Goal: Find specific page/section: Find specific page/section

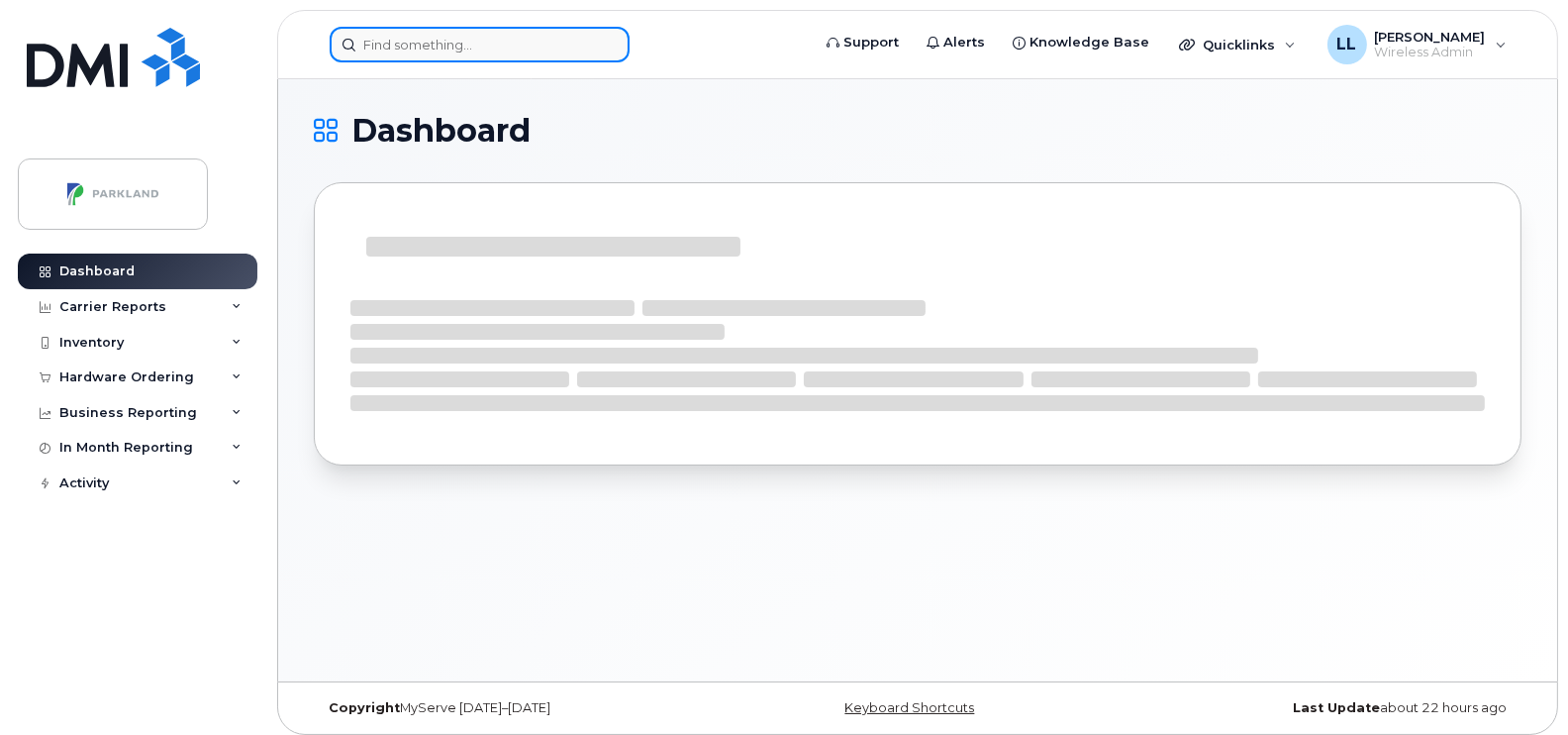
click at [424, 41] on input at bounding box center [480, 45] width 300 height 36
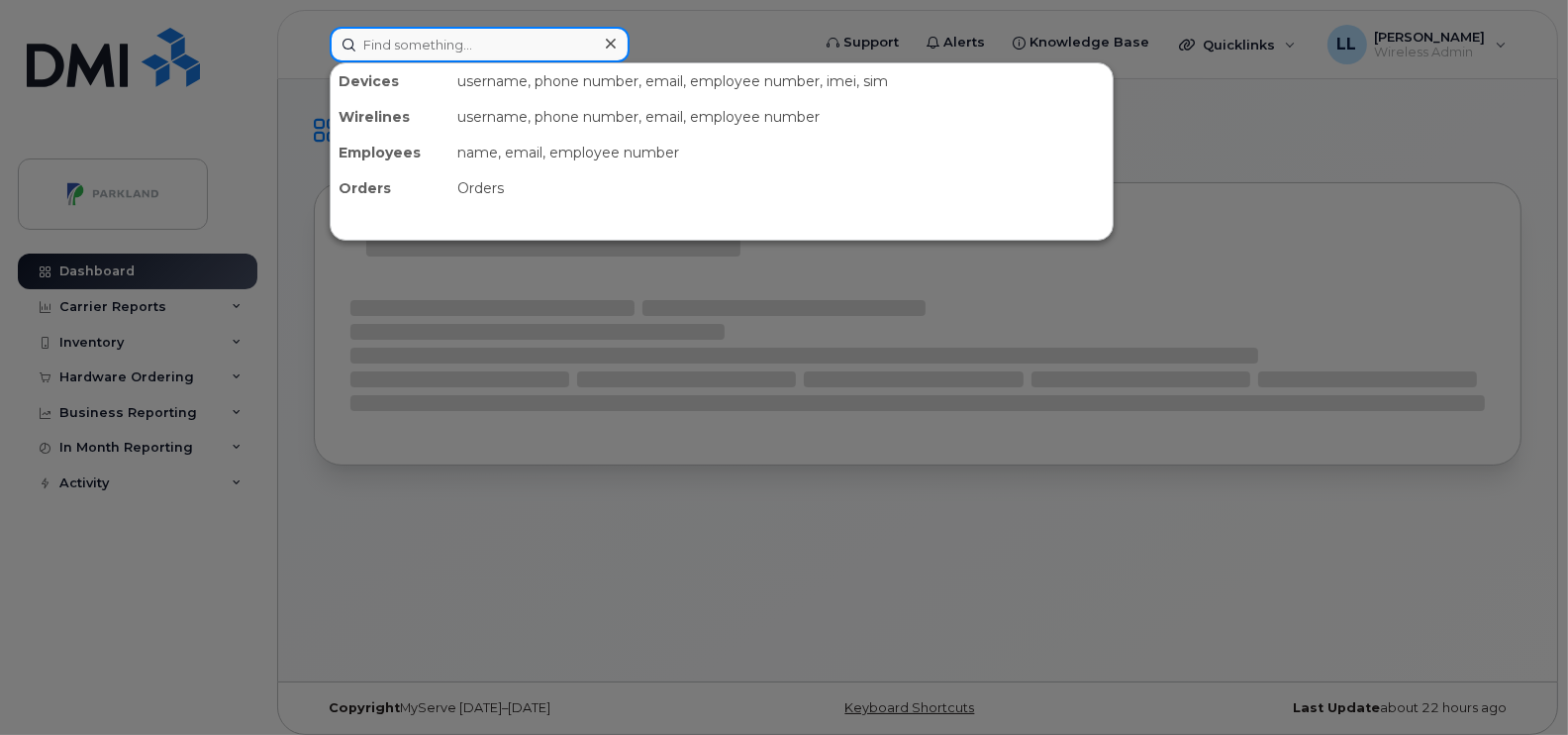
paste input "Bobby DeCoste"
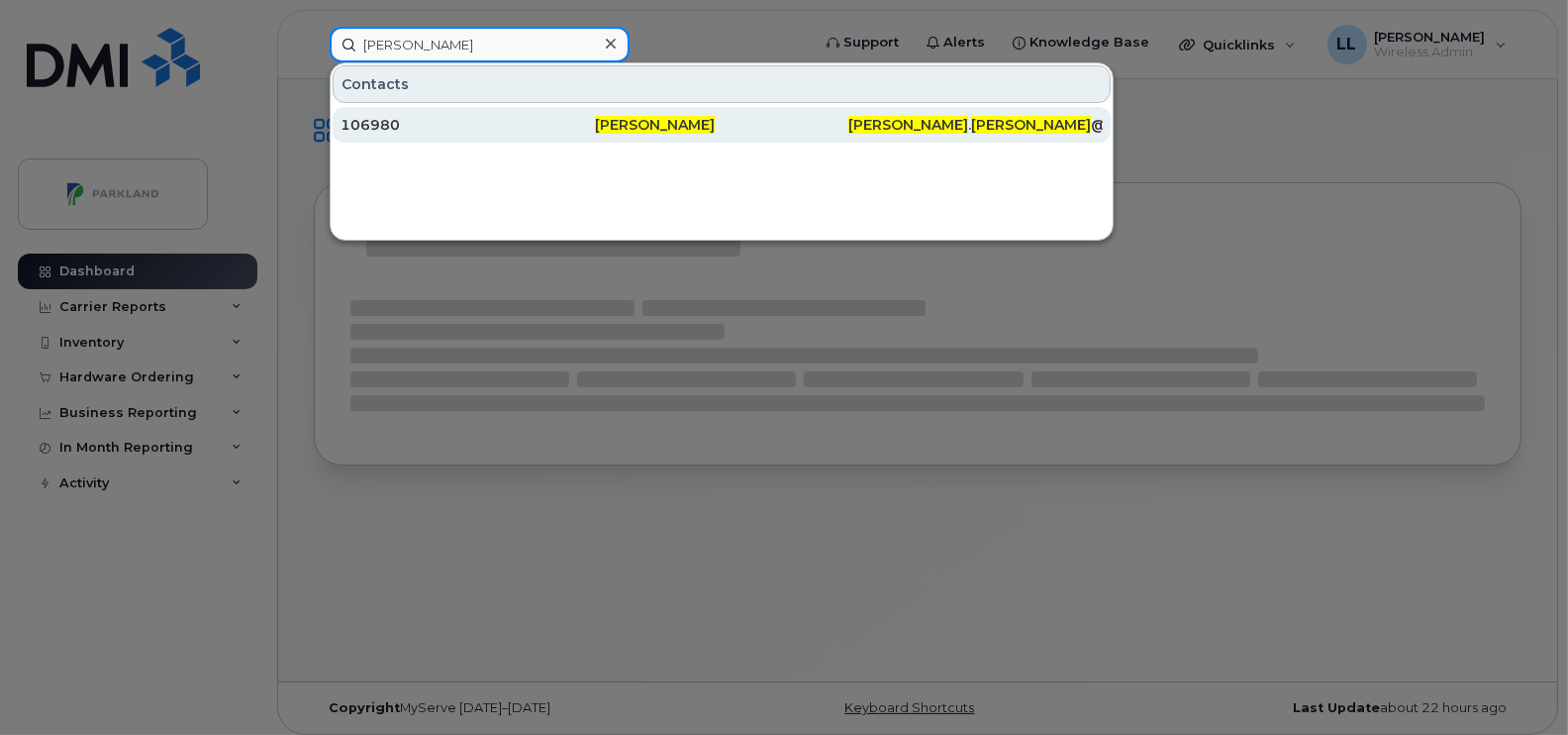
type input "Bobby DeCoste"
click at [624, 119] on span "Bobby DeCoste" at bounding box center [654, 125] width 120 height 18
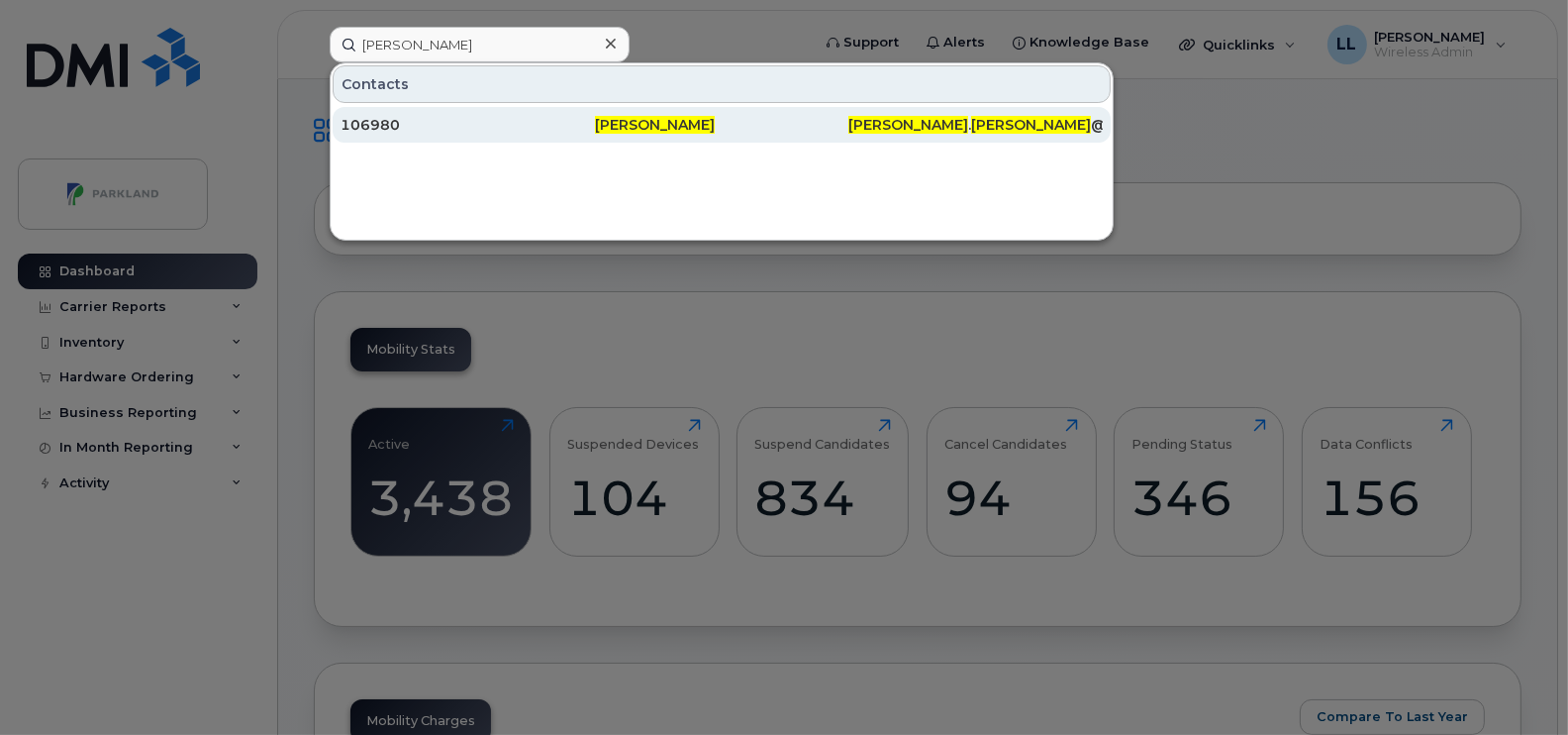
click at [792, 128] on div "Bobby DeCoste" at bounding box center [722, 125] width 254 height 20
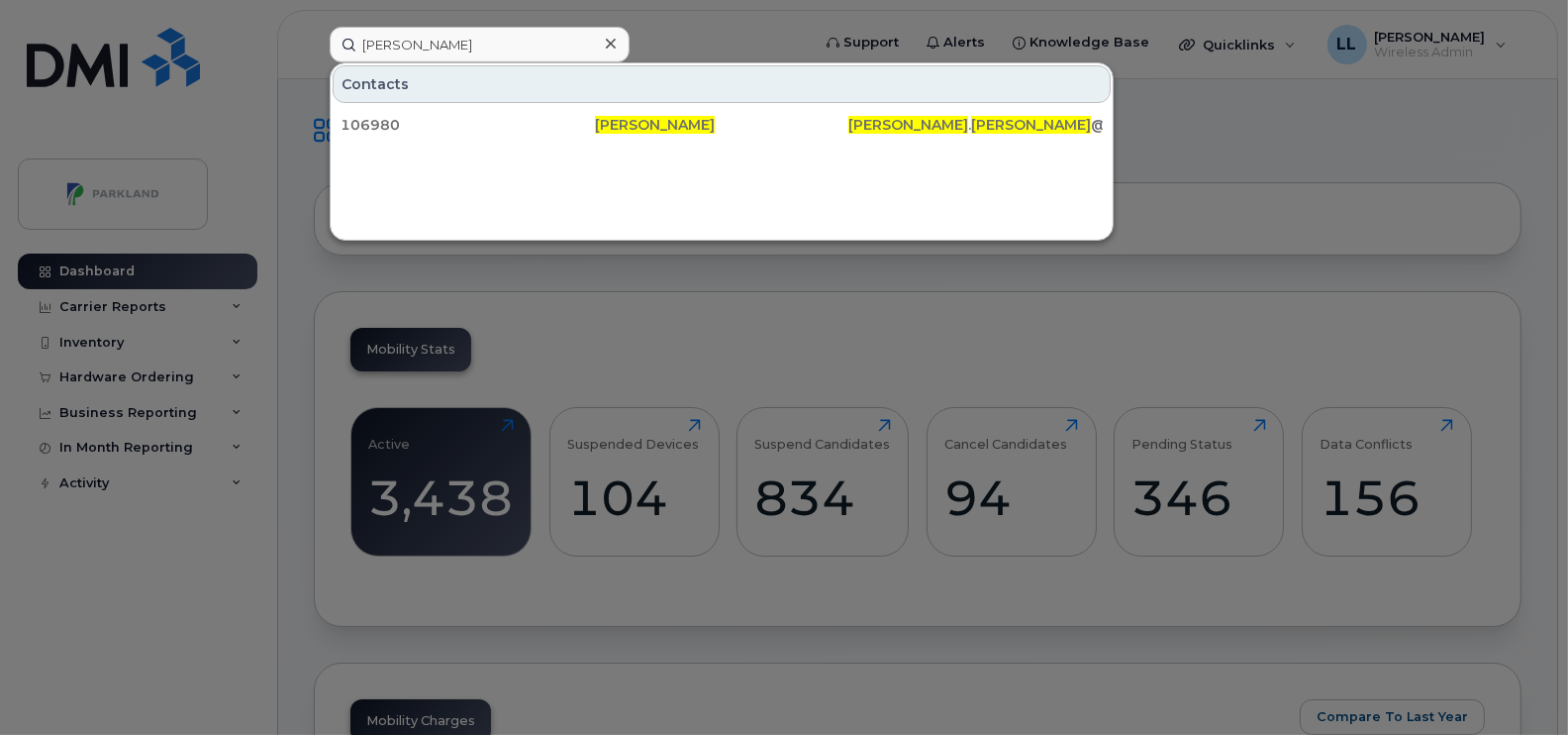
click at [876, 291] on div at bounding box center [784, 368] width 1568 height 735
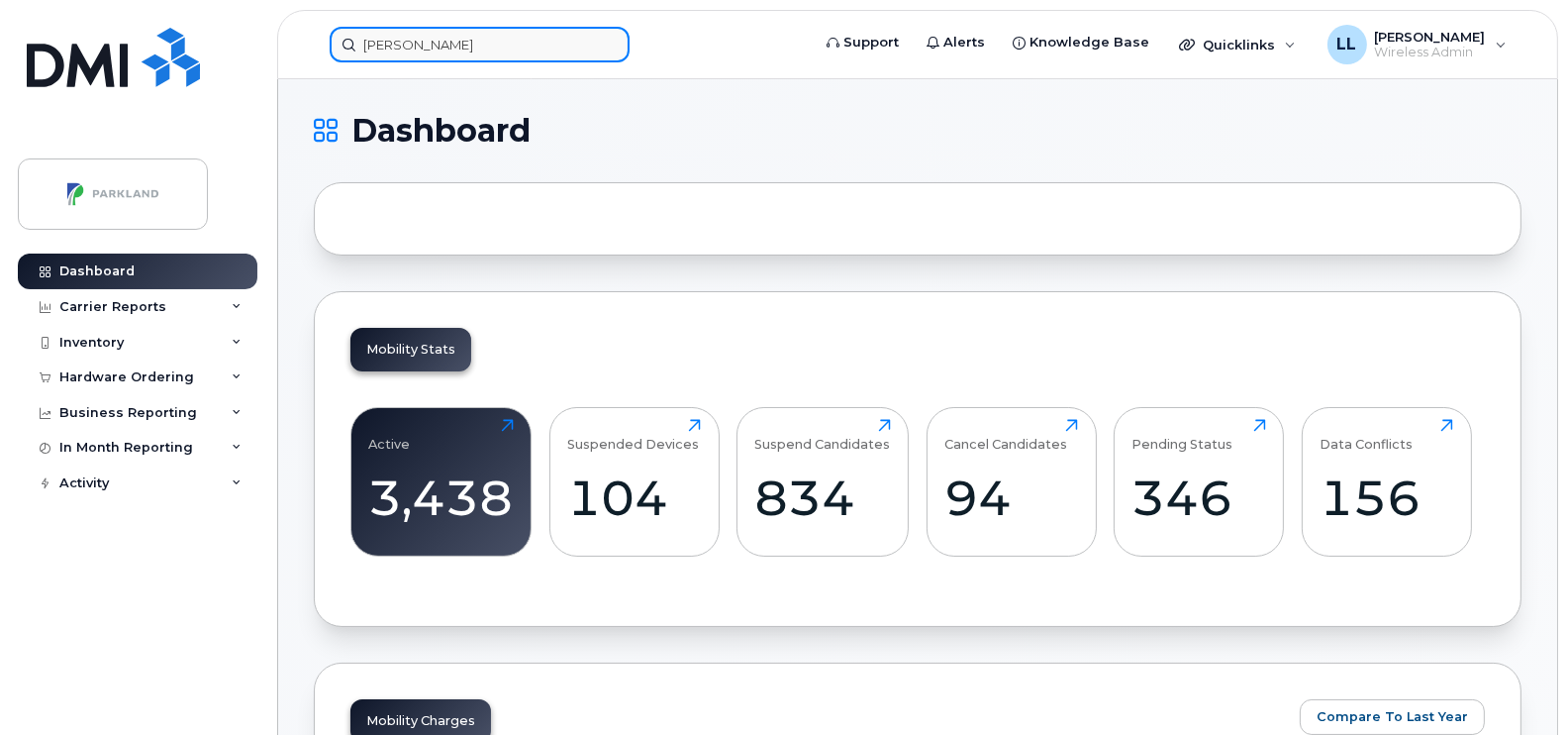
click at [451, 44] on input "Bobby DeCoste" at bounding box center [480, 45] width 300 height 36
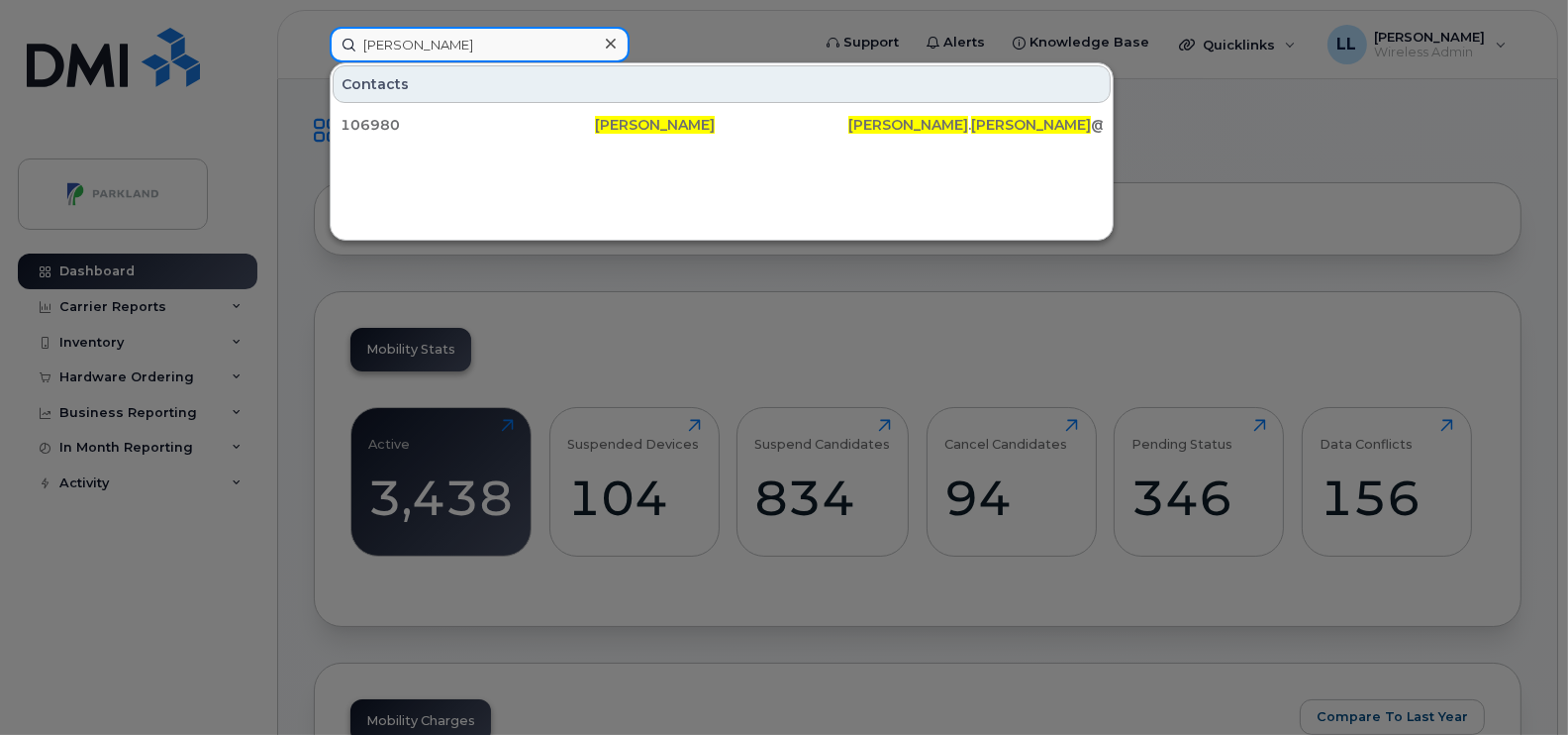
click at [476, 48] on input "Bobby DeCoste" at bounding box center [480, 45] width 300 height 36
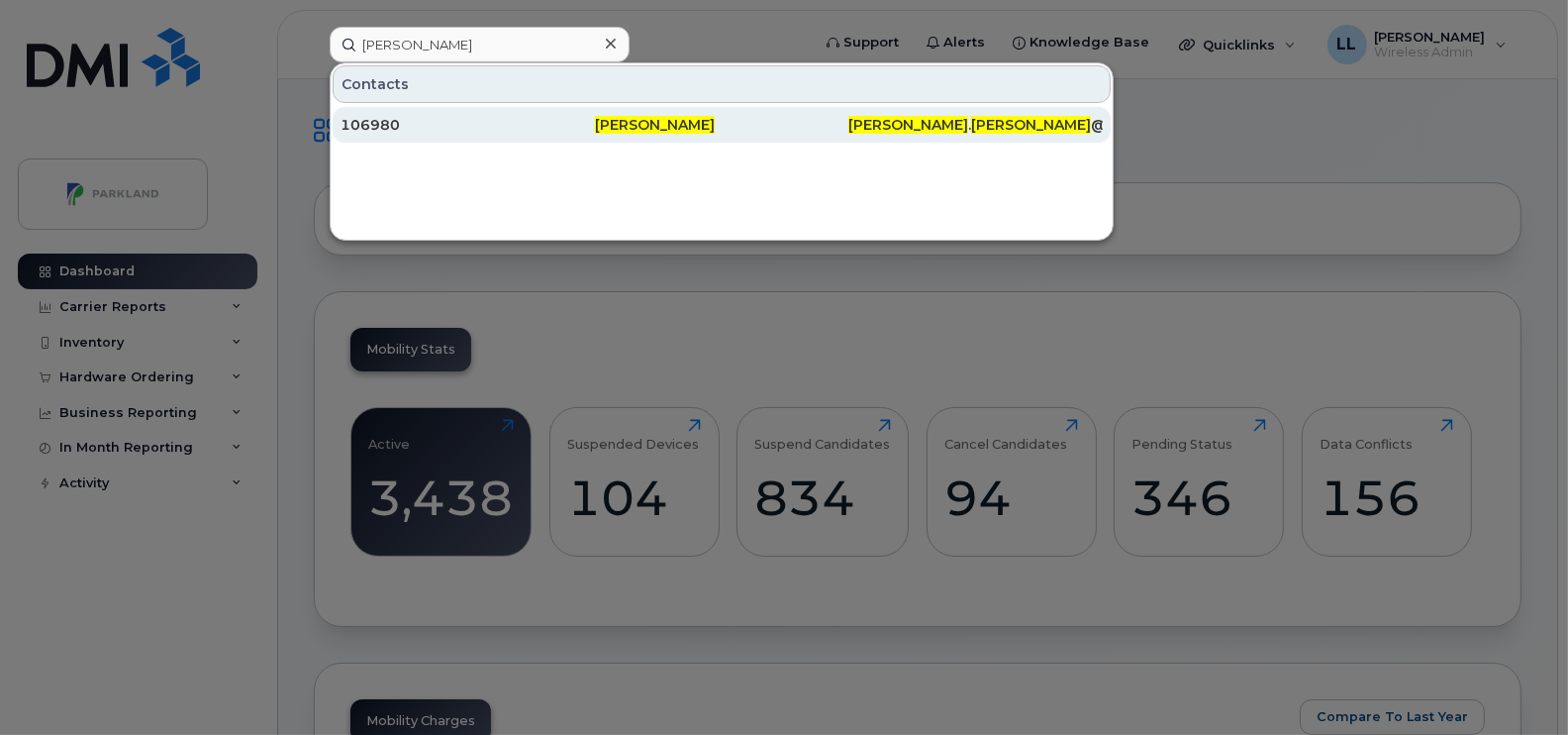
click at [971, 125] on span "DeCoste" at bounding box center [1031, 125] width 120 height 18
click at [366, 127] on div "106980" at bounding box center [468, 125] width 254 height 20
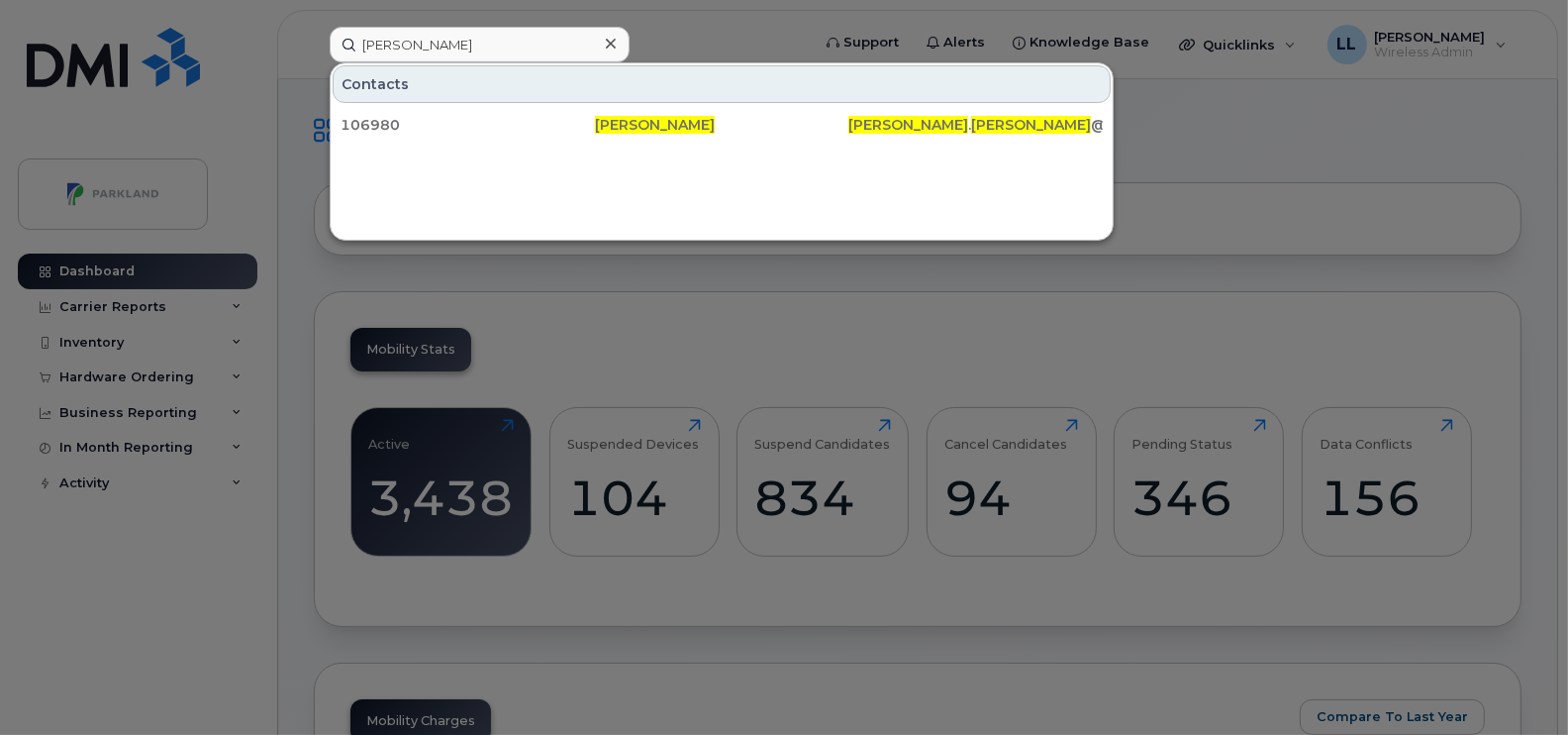
click at [600, 297] on div at bounding box center [784, 368] width 1568 height 735
click at [483, 41] on input "Bobby DeCoste" at bounding box center [480, 45] width 300 height 36
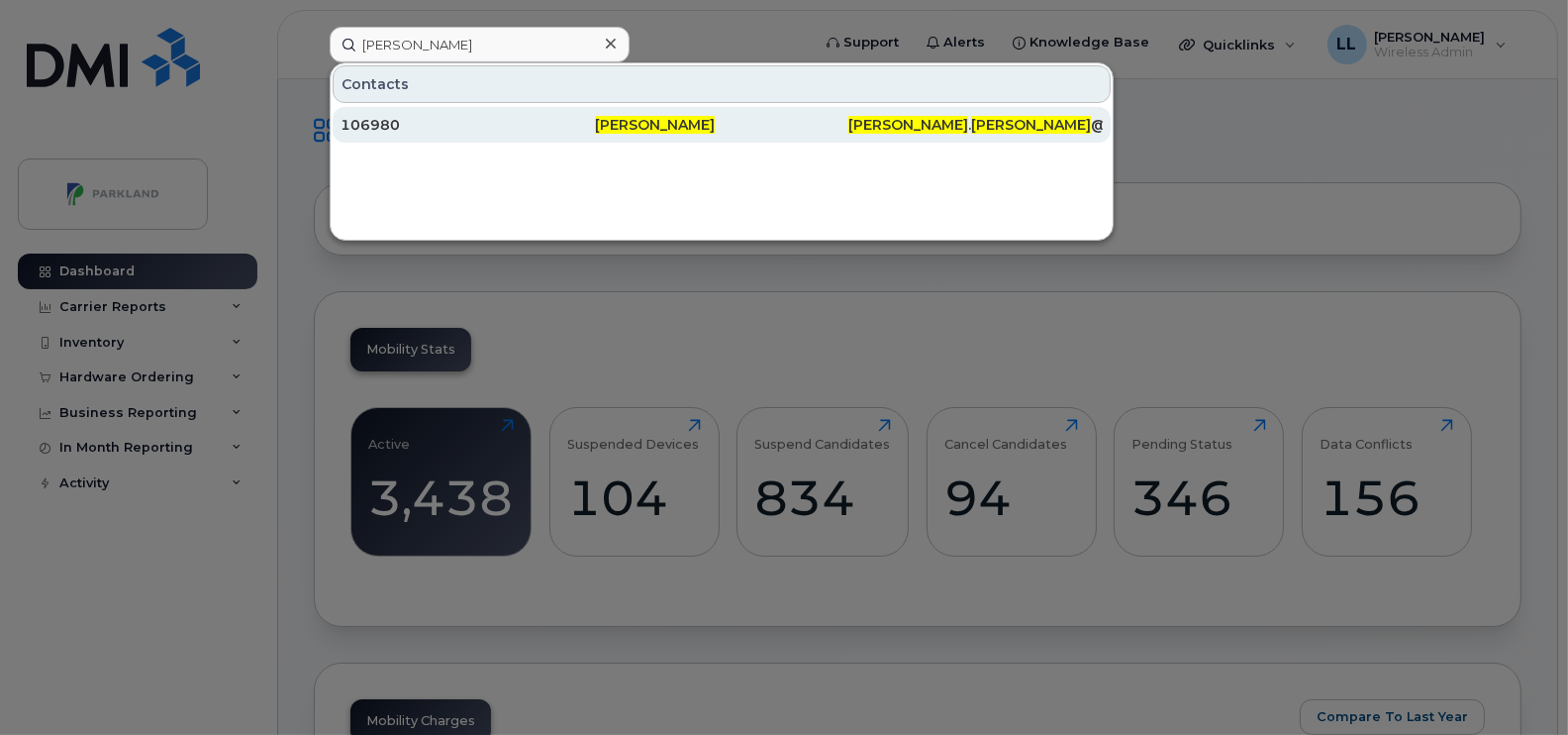
click at [886, 116] on span "Bobby" at bounding box center [909, 125] width 120 height 18
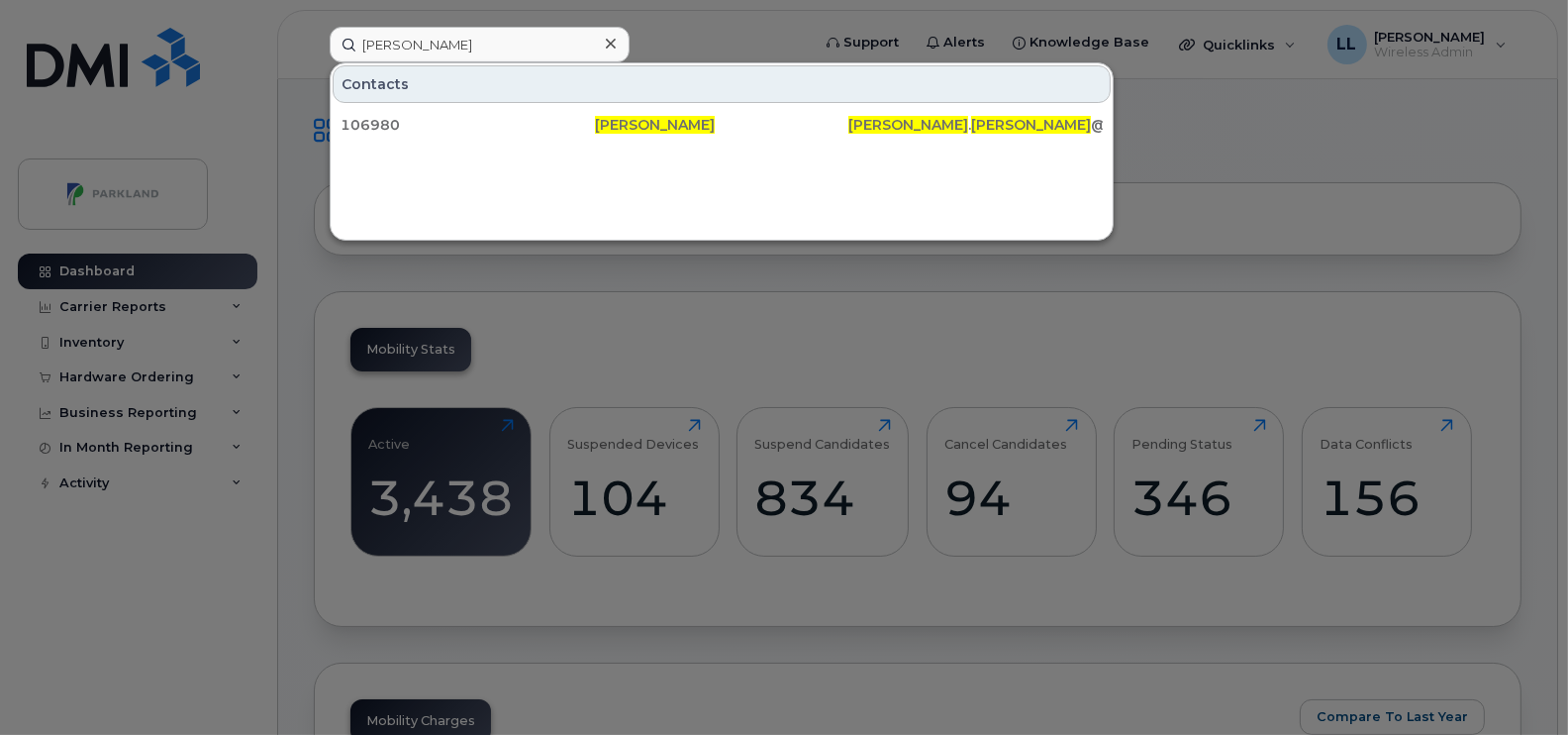
click at [616, 48] on div at bounding box center [610, 44] width 29 height 29
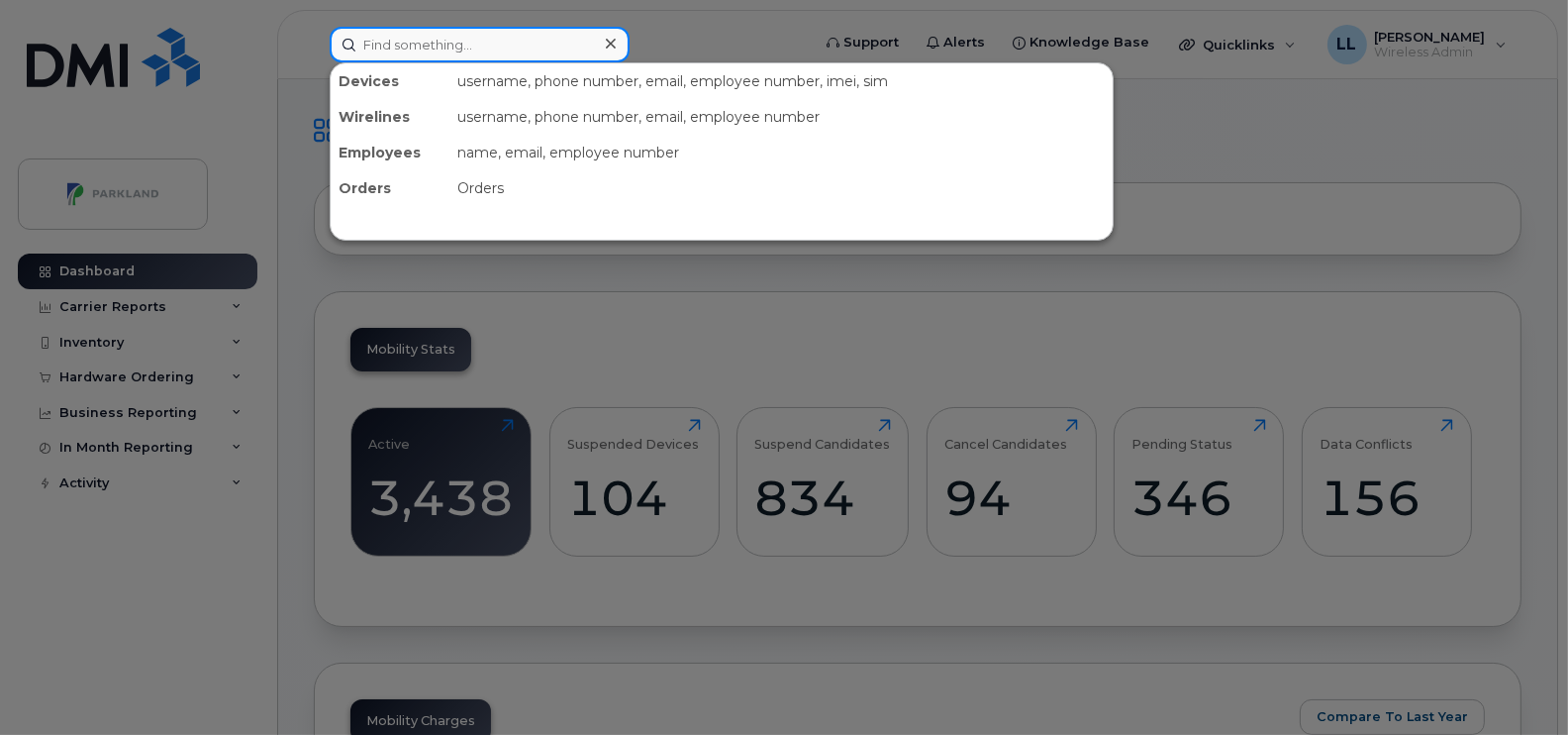
click at [544, 48] on input at bounding box center [480, 45] width 300 height 36
paste input "[PERSON_NAME]"
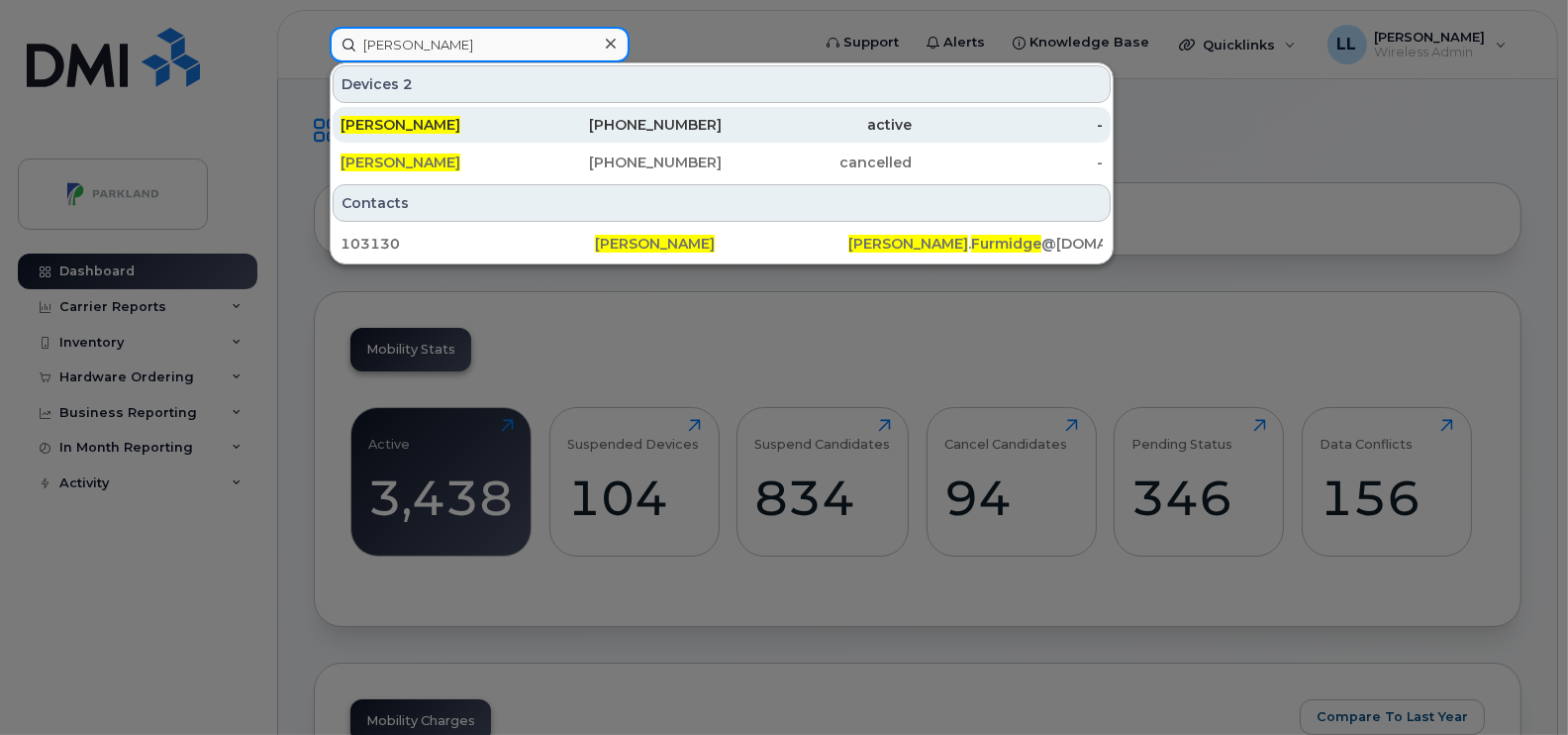
type input "[PERSON_NAME]"
click at [653, 124] on div "902-890-0076" at bounding box center [627, 125] width 191 height 20
